Goal: Task Accomplishment & Management: Use online tool/utility

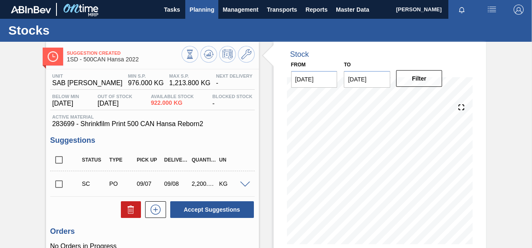
click at [205, 7] on span "Planning" at bounding box center [201, 10] width 25 height 10
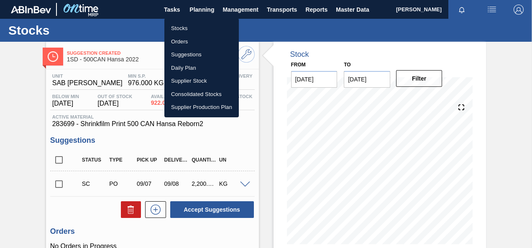
click at [180, 28] on li "Stocks" at bounding box center [201, 28] width 74 height 13
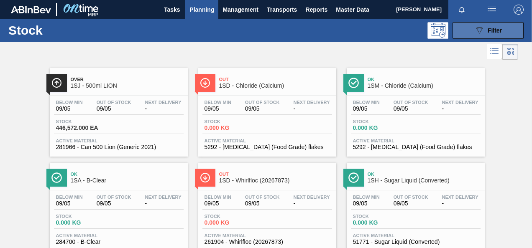
click at [477, 29] on icon "089F7B8B-B2A5-4AFE-B5C0-19BA573D28AC" at bounding box center [479, 30] width 10 height 10
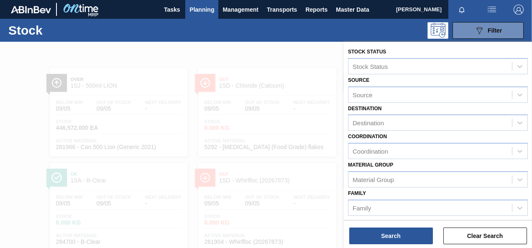
click at [204, 9] on span "Planning" at bounding box center [201, 10] width 25 height 10
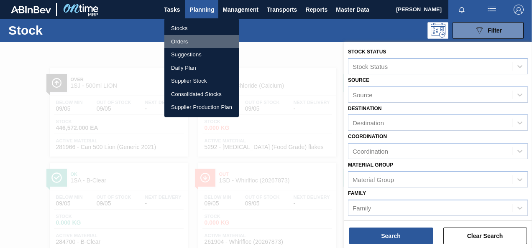
click at [180, 42] on li "Orders" at bounding box center [201, 41] width 74 height 13
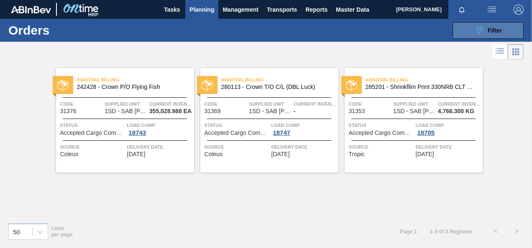
click at [481, 28] on icon at bounding box center [479, 30] width 6 height 7
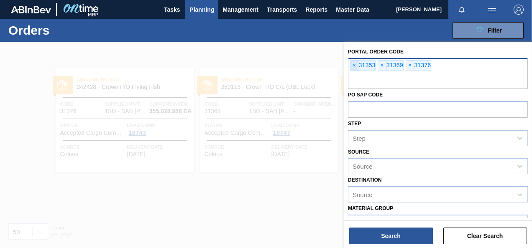
click at [355, 66] on span "×" at bounding box center [354, 66] width 8 height 10
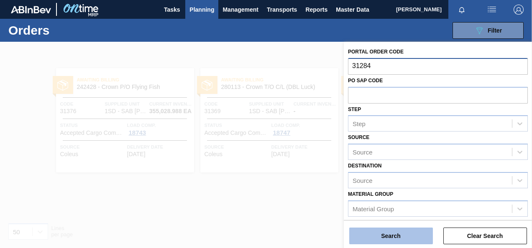
type input "31284"
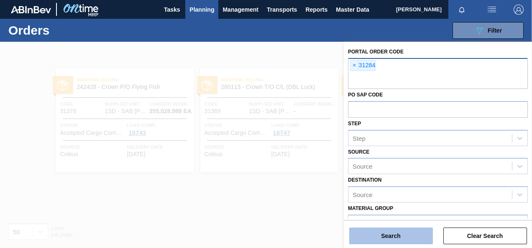
click at [386, 237] on button "Search" at bounding box center [391, 236] width 84 height 17
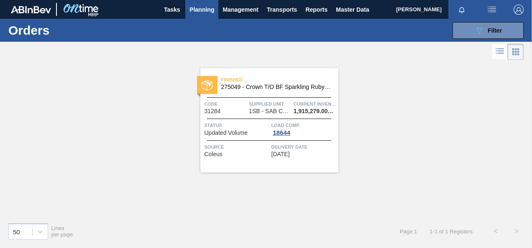
click at [273, 110] on span "1SB - SAB Chamdor Brewery" at bounding box center [270, 111] width 42 height 6
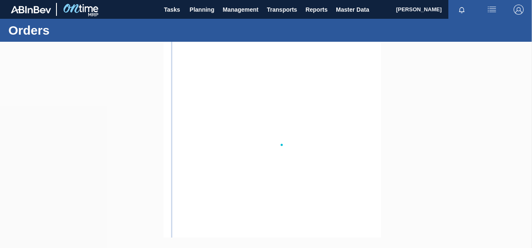
click at [273, 110] on div at bounding box center [266, 145] width 532 height 207
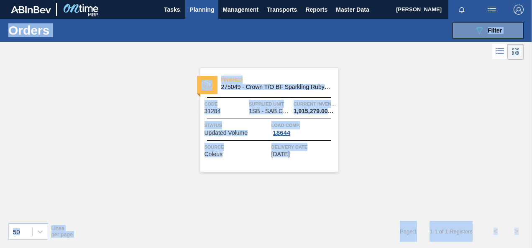
click at [270, 113] on span "1SB - SAB Chamdor Brewery" at bounding box center [270, 111] width 42 height 6
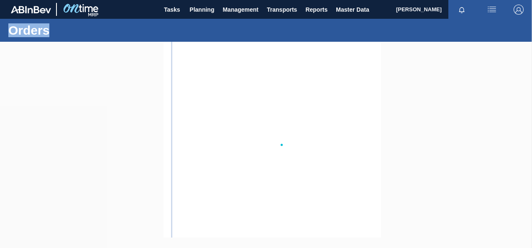
click at [270, 113] on div at bounding box center [266, 145] width 532 height 207
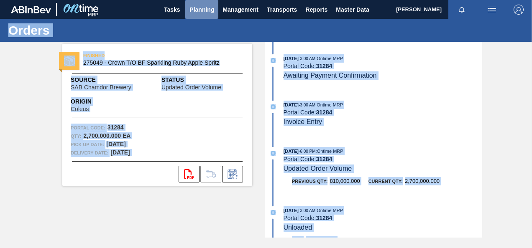
click at [200, 13] on span "Planning" at bounding box center [201, 10] width 25 height 10
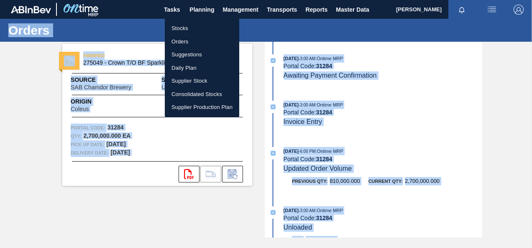
click at [185, 42] on li "Orders" at bounding box center [202, 41] width 74 height 13
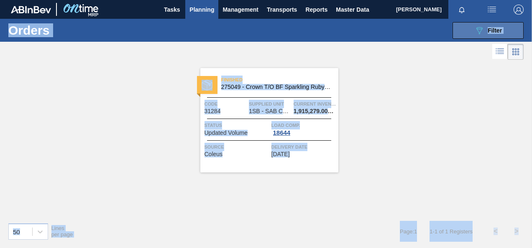
click at [478, 27] on icon "089F7B8B-B2A5-4AFE-B5C0-19BA573D28AC" at bounding box center [479, 30] width 10 height 10
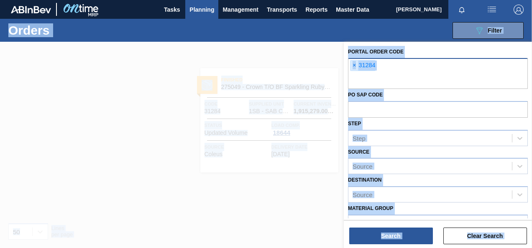
click at [353, 63] on span "×" at bounding box center [354, 66] width 8 height 10
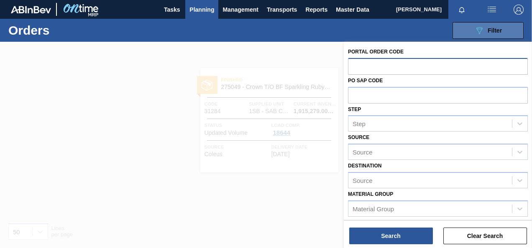
click at [481, 26] on icon "089F7B8B-B2A5-4AFE-B5C0-19BA573D28AC" at bounding box center [479, 30] width 10 height 10
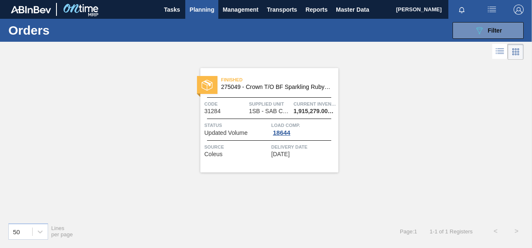
drag, startPoint x: 318, startPoint y: 236, endPoint x: 271, endPoint y: 239, distance: 46.5
click at [318, 236] on div "50 Lines per page Page : 1 1 - 1 of 1 Registers < >" at bounding box center [266, 231] width 532 height 31
